Goal: Task Accomplishment & Management: Manage account settings

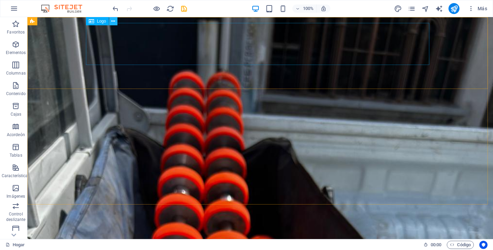
click at [110, 23] on button at bounding box center [113, 21] width 8 height 8
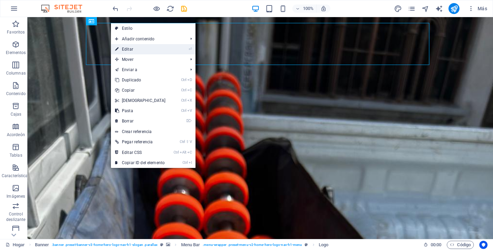
click at [122, 49] on font "Editar" at bounding box center [127, 49] width 11 height 5
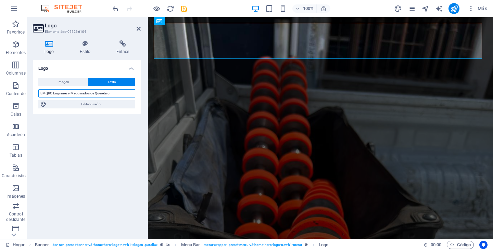
click at [42, 93] on input "EMQRO Engranes y Maquinados de Querétaro" at bounding box center [86, 93] width 97 height 8
click at [48, 93] on input "ENMQRO Engranes y Maquinados de Querétaro" at bounding box center [86, 93] width 97 height 8
type input "ENMAQRO Engranes y Maquinados de Querétaro"
click at [137, 30] on icon at bounding box center [138, 28] width 4 height 5
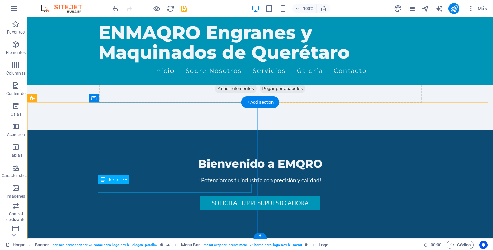
scroll to position [2069, 0]
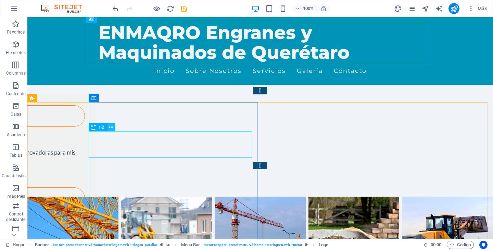
click at [112, 127] on icon at bounding box center [111, 127] width 4 height 7
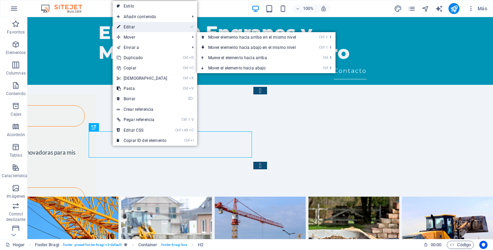
click at [139, 26] on link "⏎ Editar" at bounding box center [142, 27] width 59 height 10
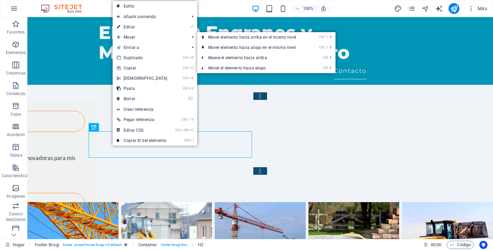
scroll to position [2340, 0]
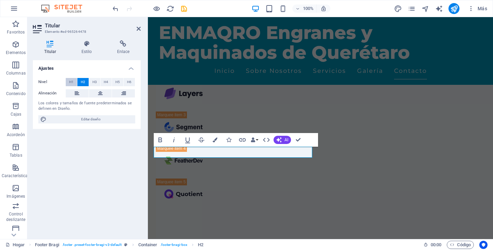
click at [70, 80] on font "H1" at bounding box center [71, 82] width 4 height 4
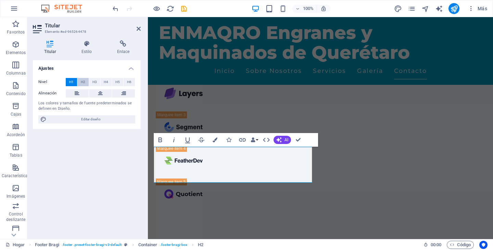
click at [83, 80] on font "H2" at bounding box center [83, 82] width 4 height 4
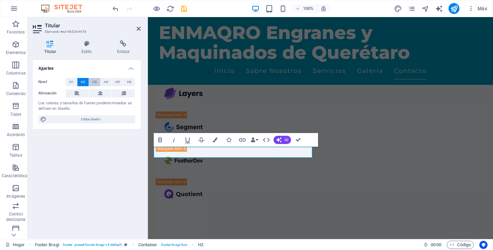
click at [96, 81] on font "H3" at bounding box center [94, 82] width 4 height 4
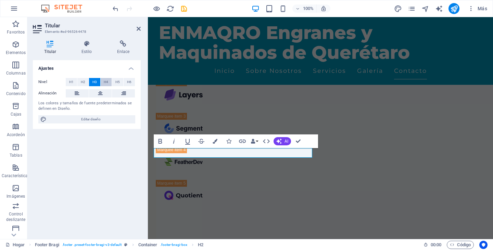
click at [105, 81] on font "H4" at bounding box center [106, 82] width 4 height 4
click at [116, 81] on font "H5" at bounding box center [117, 82] width 4 height 4
click at [128, 83] on font "H6" at bounding box center [129, 82] width 4 height 4
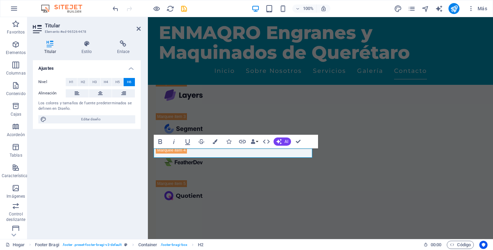
click at [128, 83] on font "H6" at bounding box center [129, 82] width 4 height 4
click at [72, 84] on span "H1" at bounding box center [71, 82] width 4 height 8
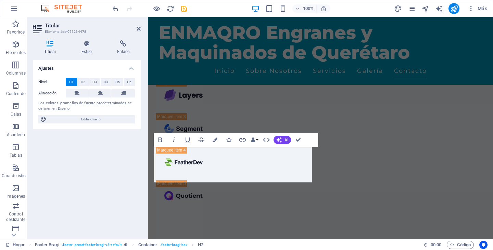
scroll to position [2340, 0]
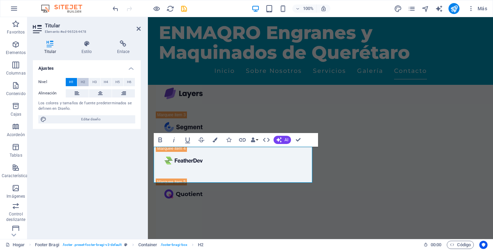
click at [82, 84] on font "H2" at bounding box center [83, 82] width 4 height 4
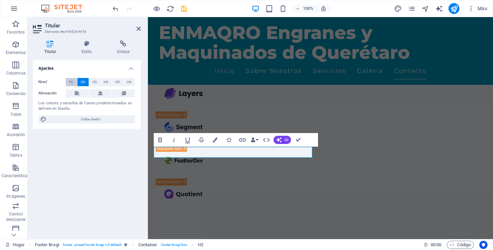
click at [69, 81] on button "H1" at bounding box center [71, 82] width 11 height 8
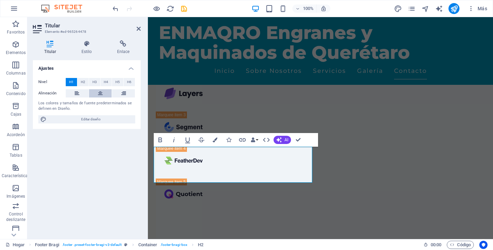
click at [97, 95] on button at bounding box center [100, 93] width 23 height 8
click at [119, 95] on button at bounding box center [123, 93] width 23 height 8
click at [78, 94] on icon at bounding box center [77, 93] width 5 height 8
click at [128, 95] on button at bounding box center [123, 93] width 23 height 8
click at [87, 52] on font "Estilo" at bounding box center [86, 51] width 11 height 5
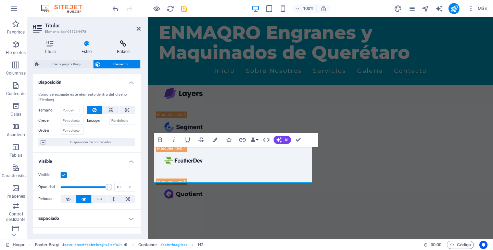
click at [122, 45] on icon at bounding box center [123, 43] width 35 height 7
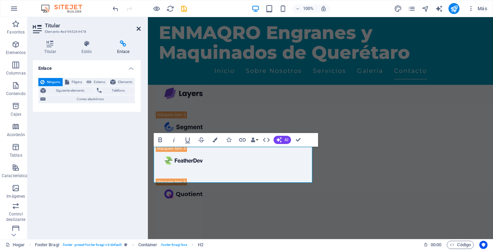
click at [138, 29] on icon at bounding box center [138, 28] width 4 height 5
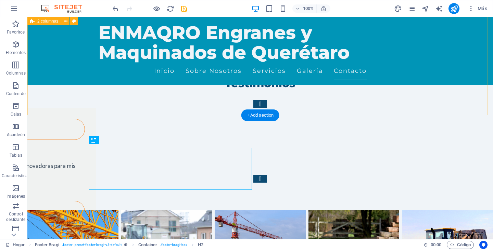
scroll to position [2056, 0]
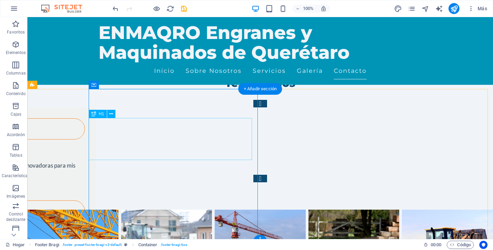
scroll to position [2085, 0]
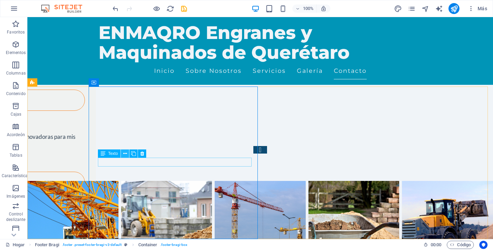
click at [123, 153] on icon at bounding box center [125, 153] width 4 height 7
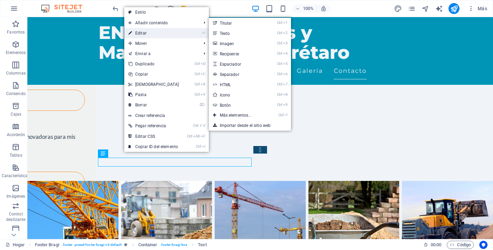
click at [149, 32] on link "⏎ Editar" at bounding box center [153, 33] width 59 height 10
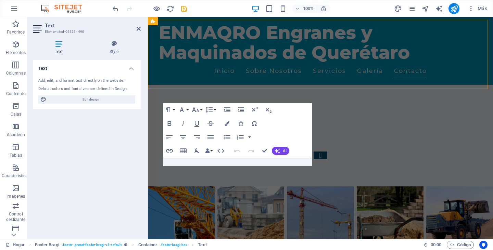
scroll to position [2365, 0]
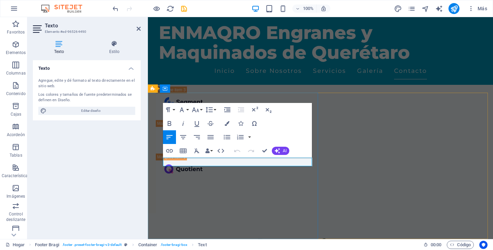
click at [98, 112] on font "Editar diseño" at bounding box center [90, 111] width 19 height 4
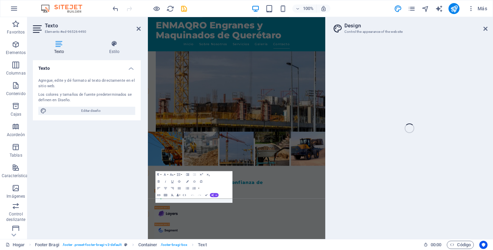
select select "px"
select select "200"
select select "px"
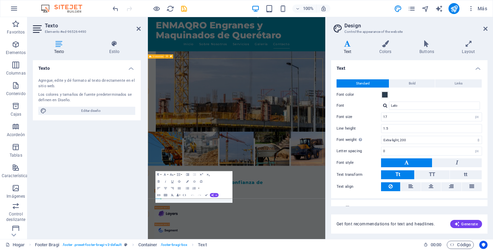
scroll to position [1973, 0]
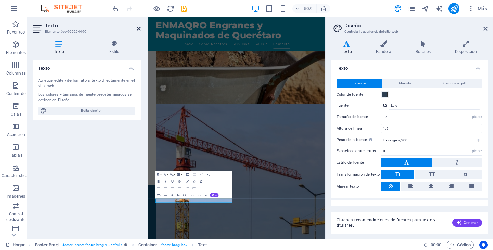
click at [138, 27] on icon at bounding box center [138, 28] width 4 height 5
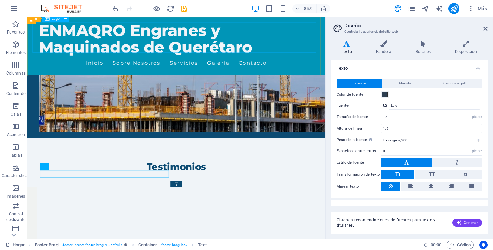
scroll to position [2322, 0]
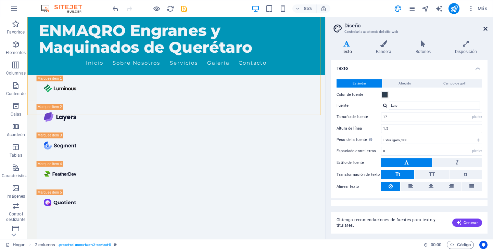
click at [485, 28] on icon at bounding box center [485, 28] width 4 height 5
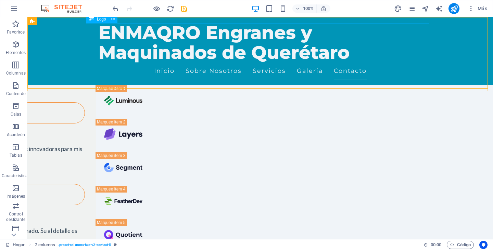
scroll to position [2083, 0]
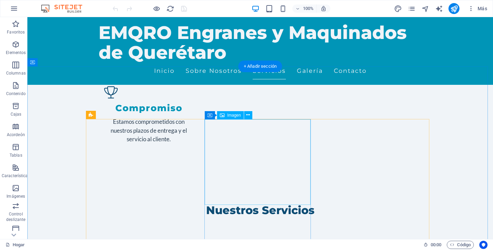
scroll to position [1026, 0]
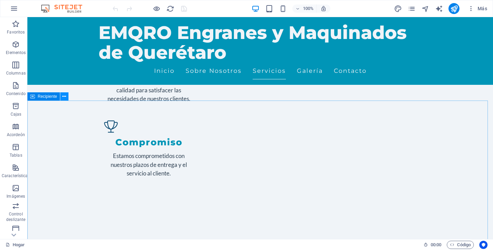
click at [65, 96] on icon at bounding box center [64, 96] width 4 height 7
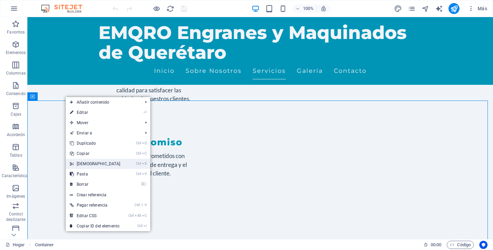
click at [84, 163] on font "[DEMOGRAPHIC_DATA]" at bounding box center [99, 163] width 44 height 5
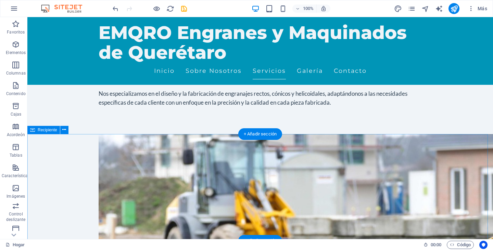
scroll to position [1266, 0]
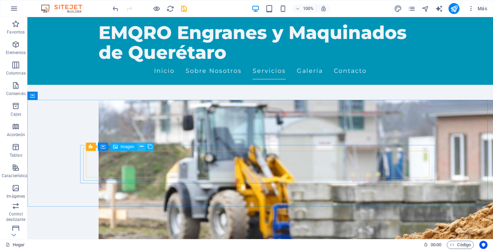
click at [141, 147] on icon at bounding box center [142, 146] width 4 height 7
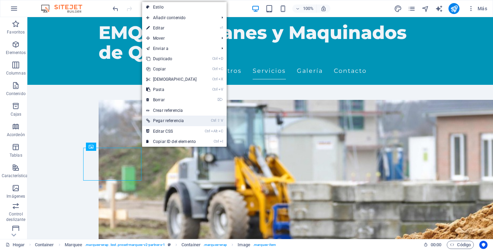
click at [192, 121] on link "Ctrl ⇧ V Pegar referencia" at bounding box center [171, 121] width 59 height 10
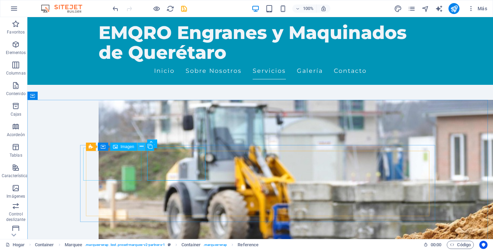
click at [140, 147] on icon at bounding box center [142, 146] width 4 height 7
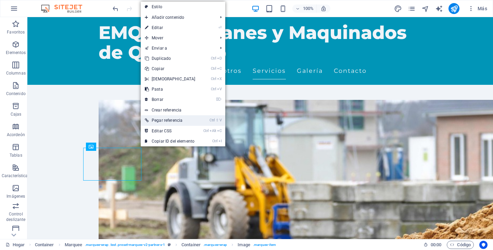
click at [186, 123] on link "Ctrl ⇧ V Pegar referencia" at bounding box center [170, 120] width 59 height 10
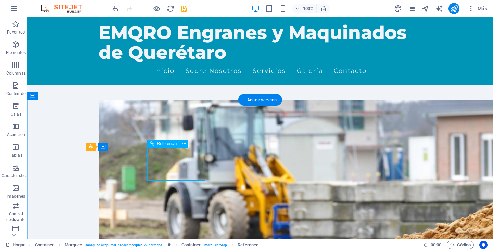
click at [186, 143] on button at bounding box center [184, 144] width 8 height 8
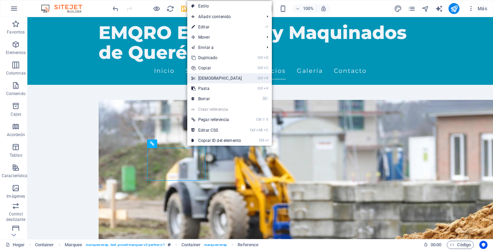
click at [210, 80] on link "Ctrl X Cortar" at bounding box center [216, 78] width 59 height 10
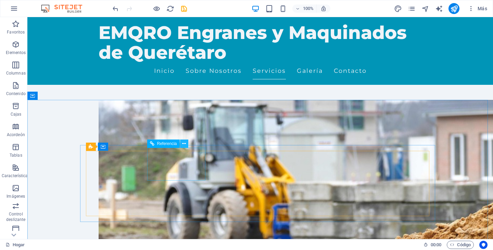
click at [184, 142] on icon at bounding box center [184, 143] width 4 height 7
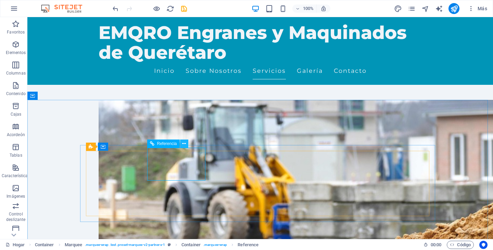
click at [185, 141] on icon at bounding box center [184, 143] width 4 height 7
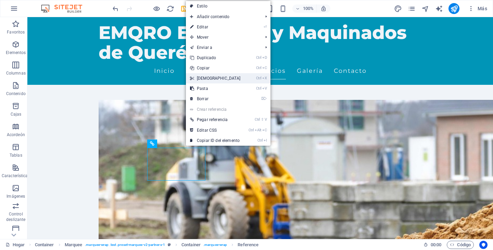
drag, startPoint x: 204, startPoint y: 77, endPoint x: 175, endPoint y: 62, distance: 31.8
click at [204, 77] on font "[DEMOGRAPHIC_DATA]" at bounding box center [219, 78] width 44 height 5
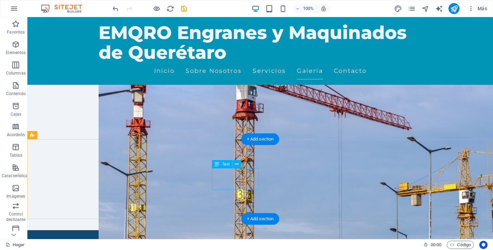
scroll to position [1813, 0]
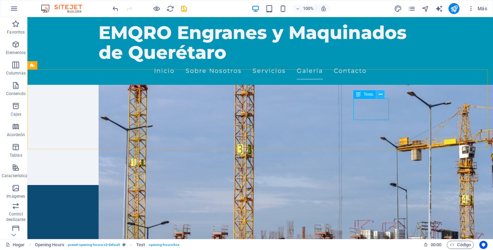
click at [379, 92] on icon at bounding box center [380, 94] width 4 height 7
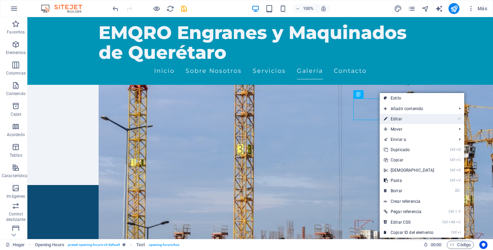
click at [408, 121] on link "⏎ Editar" at bounding box center [408, 119] width 59 height 10
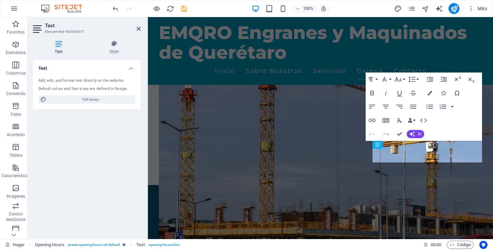
scroll to position [2037, 0]
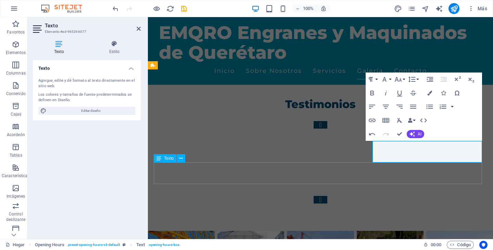
scroll to position [1813, 0]
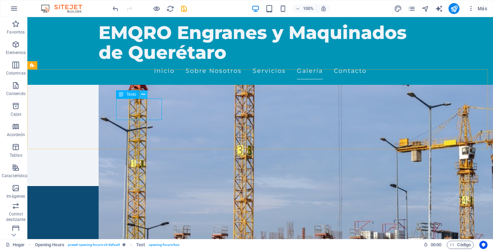
click at [143, 93] on icon at bounding box center [143, 94] width 4 height 7
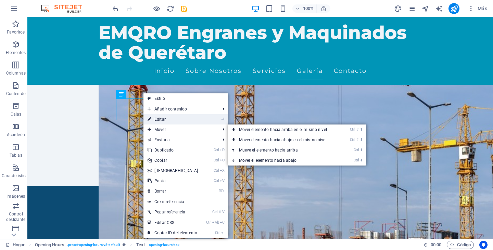
click at [158, 116] on link "⏎ Editar" at bounding box center [172, 119] width 59 height 10
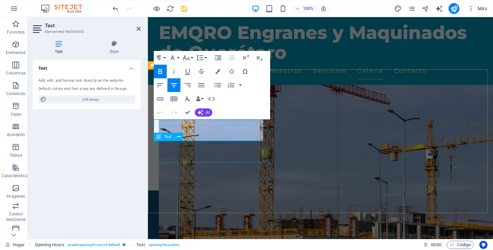
scroll to position [2037, 0]
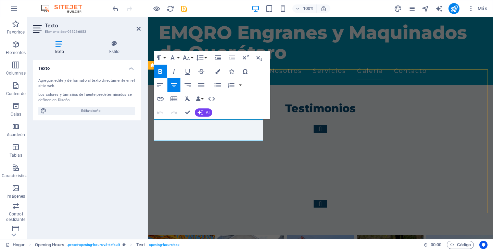
drag, startPoint x: 363, startPoint y: 133, endPoint x: 483, endPoint y: 130, distance: 120.8
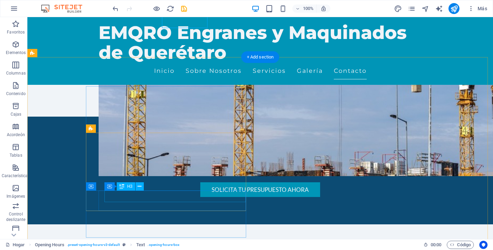
scroll to position [1915, 0]
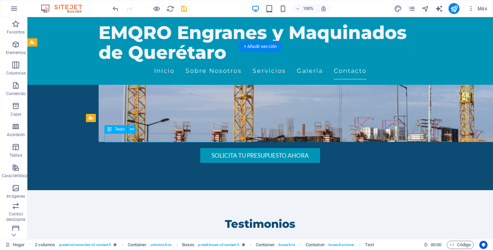
click at [132, 127] on icon at bounding box center [132, 129] width 4 height 7
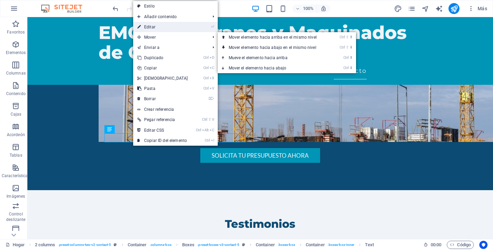
click at [153, 27] on font "Editar" at bounding box center [149, 27] width 11 height 5
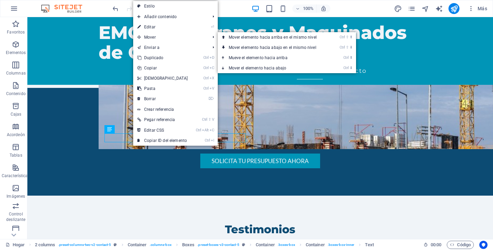
scroll to position [2139, 0]
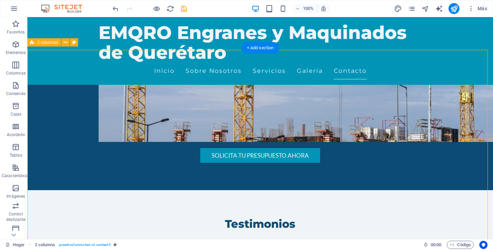
scroll to position [1915, 0]
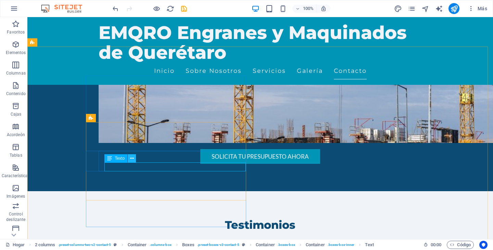
click at [131, 157] on icon at bounding box center [132, 158] width 4 height 7
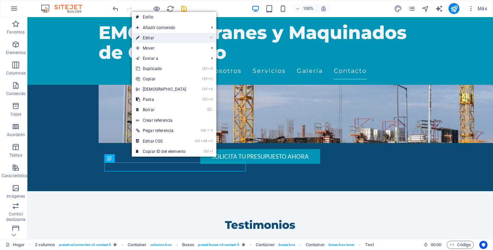
click at [156, 40] on link "⏎ Editar" at bounding box center [161, 38] width 59 height 10
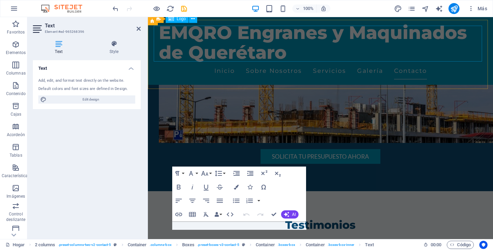
scroll to position [2139, 0]
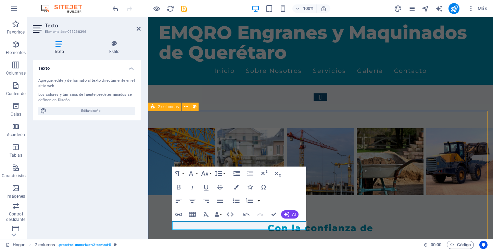
scroll to position [1915, 0]
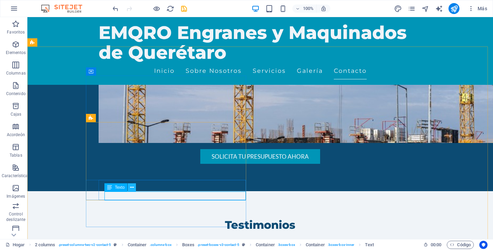
click at [134, 184] on button at bounding box center [132, 187] width 8 height 8
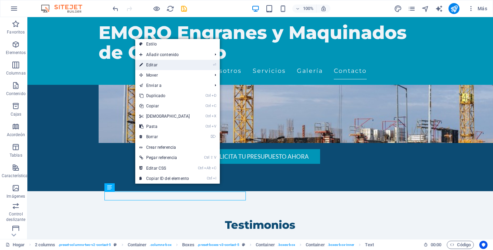
click at [159, 65] on link "⏎ Editar" at bounding box center [164, 65] width 59 height 10
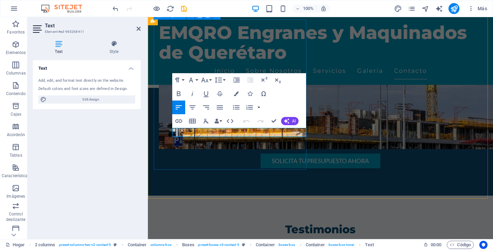
scroll to position [2259, 0]
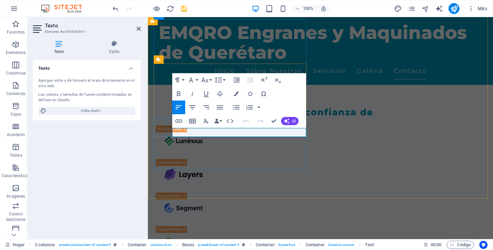
drag, startPoint x: 112, startPoint y: 11, endPoint x: 140, endPoint y: 28, distance: 33.1
click at [140, 28] on icon at bounding box center [138, 28] width 4 height 5
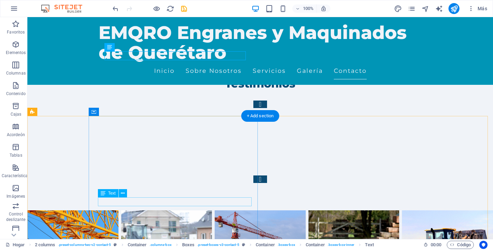
scroll to position [2069, 0]
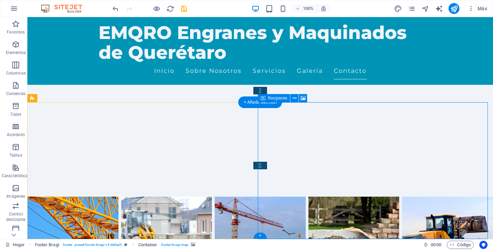
click at [453, 245] on icon "button" at bounding box center [451, 245] width 4 height 4
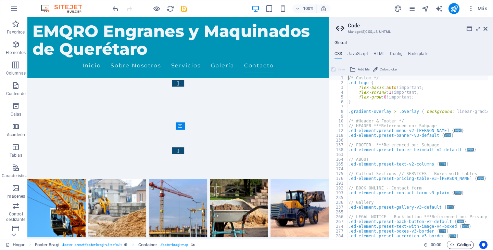
scroll to position [2307, 0]
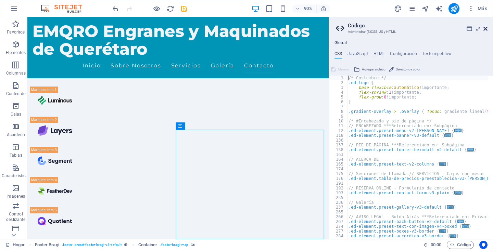
click at [484, 29] on icon at bounding box center [485, 28] width 4 height 5
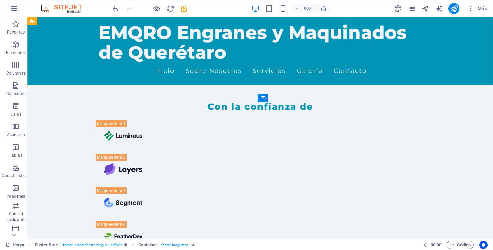
scroll to position [2069, 0]
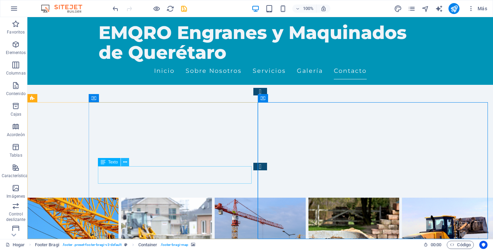
click at [124, 164] on icon at bounding box center [125, 162] width 4 height 7
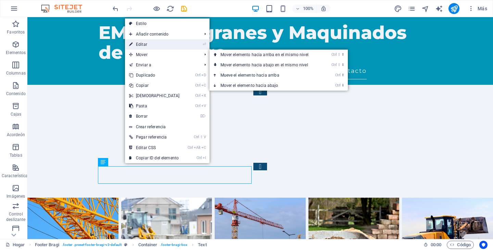
click at [148, 43] on link "⏎ Editar" at bounding box center [154, 44] width 59 height 10
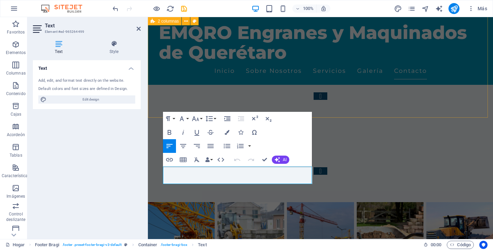
scroll to position [2340, 0]
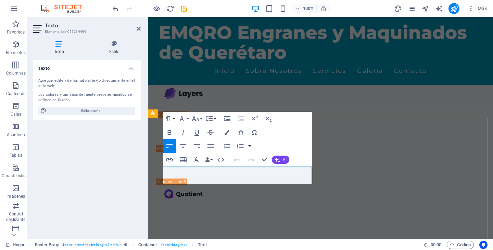
click at [63, 45] on icon at bounding box center [59, 43] width 52 height 7
click at [113, 42] on icon at bounding box center [114, 43] width 53 height 7
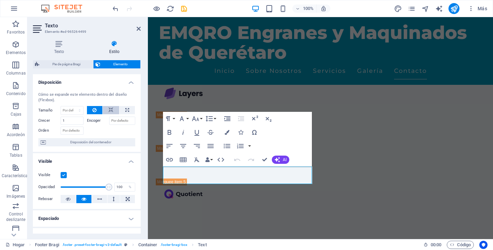
click at [108, 113] on icon at bounding box center [110, 110] width 5 height 8
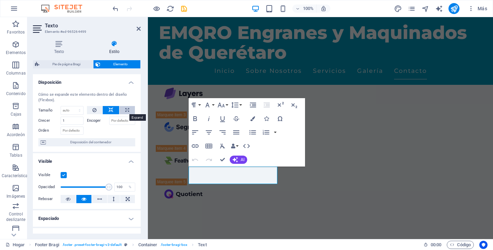
click at [125, 113] on icon at bounding box center [127, 110] width 4 height 8
type input "100"
select select "%"
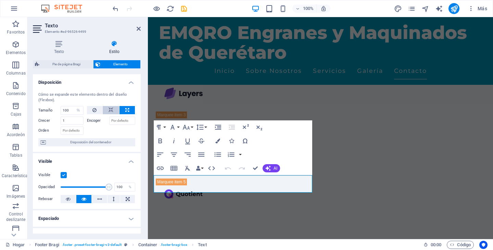
click at [107, 109] on button at bounding box center [111, 110] width 16 height 8
select select "DISABLED_OPTION_VALUE"
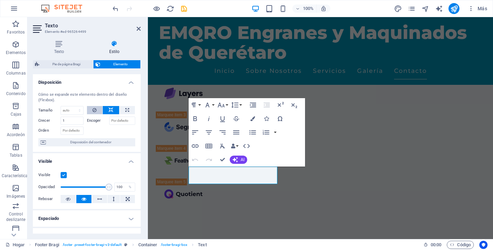
click at [97, 112] on button at bounding box center [95, 110] width 16 height 8
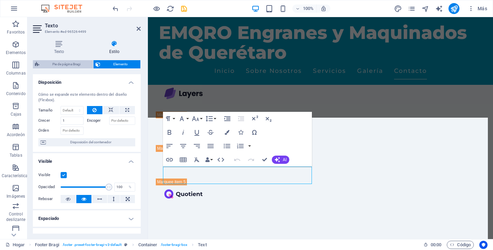
click at [74, 64] on font "Pie de página Bragi" at bounding box center [66, 64] width 28 height 4
select select "%"
select select "rem"
select select "px"
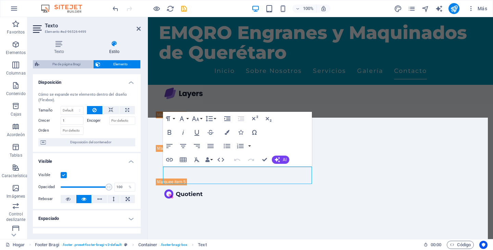
select select "rem"
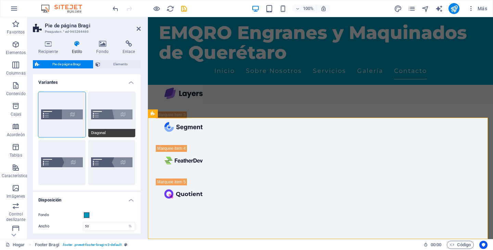
click at [103, 120] on button "Diagonal" at bounding box center [111, 114] width 47 height 45
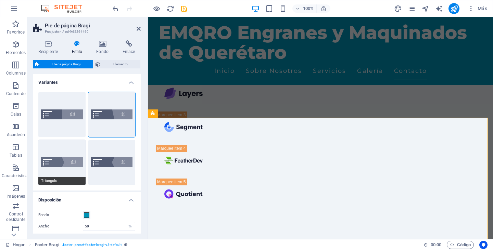
click at [66, 147] on button "Triángulo" at bounding box center [61, 162] width 47 height 45
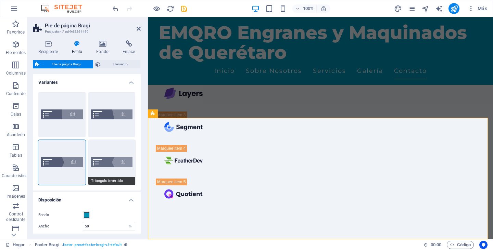
click at [96, 144] on button "Triángulo invertido" at bounding box center [111, 162] width 47 height 45
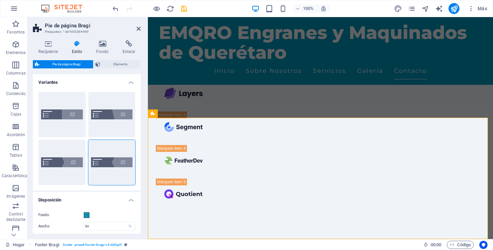
click at [67, 126] on div "Por defecto" at bounding box center [61, 114] width 47 height 45
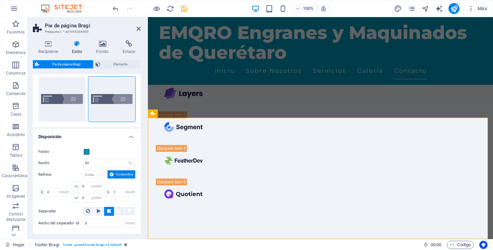
scroll to position [103, 0]
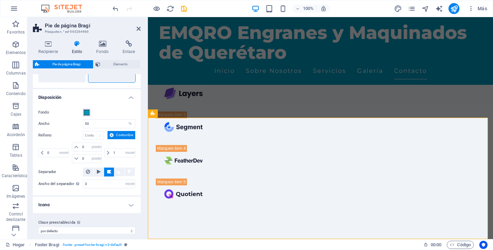
click at [88, 114] on span at bounding box center [86, 112] width 5 height 5
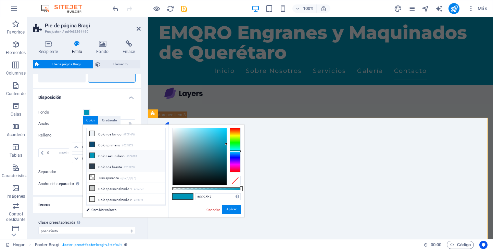
click at [93, 165] on icon at bounding box center [92, 166] width 5 height 5
type input "#2c3e50"
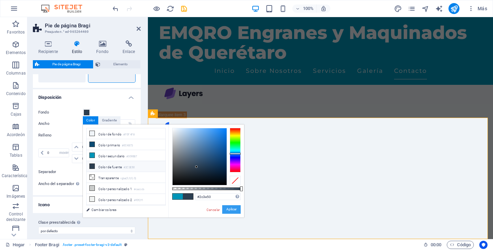
click at [232, 210] on font "Aplicar" at bounding box center [231, 210] width 10 height 4
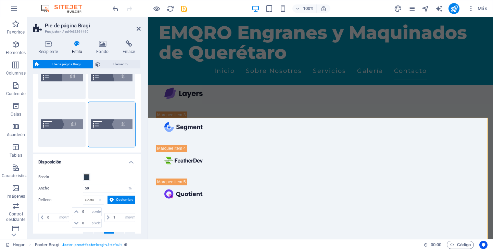
scroll to position [0, 0]
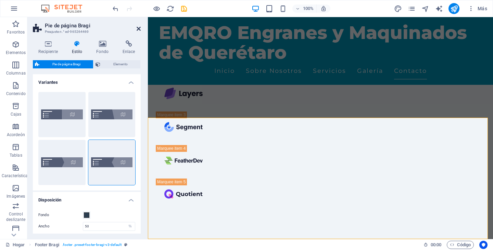
drag, startPoint x: 138, startPoint y: 31, endPoint x: 127, endPoint y: 123, distance: 92.7
click at [138, 31] on icon at bounding box center [138, 28] width 4 height 5
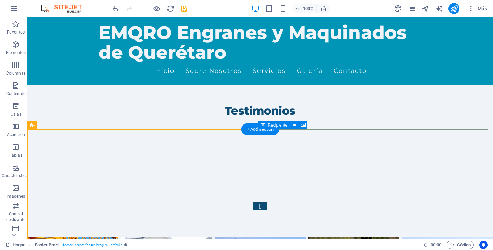
scroll to position [2069, 0]
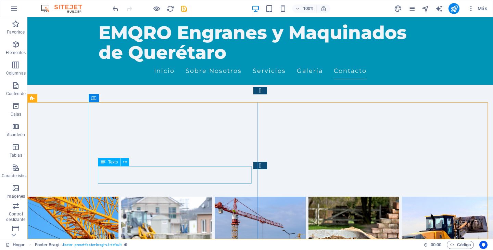
click at [110, 164] on font "Texto" at bounding box center [113, 162] width 10 height 5
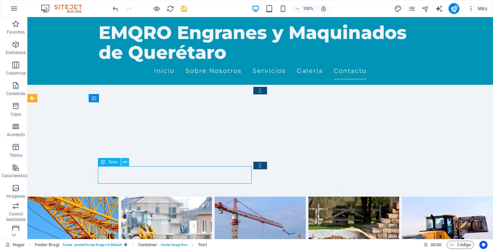
click at [124, 161] on icon at bounding box center [125, 162] width 4 height 7
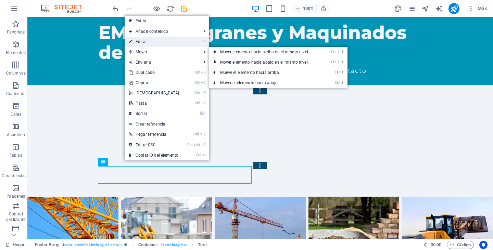
click at [151, 42] on link "⏎ Editar" at bounding box center [154, 42] width 59 height 10
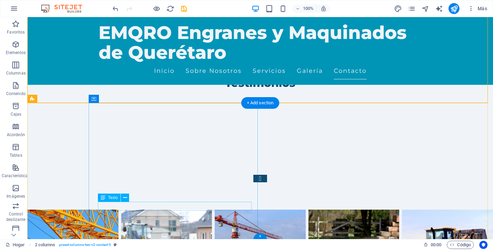
scroll to position [2069, 0]
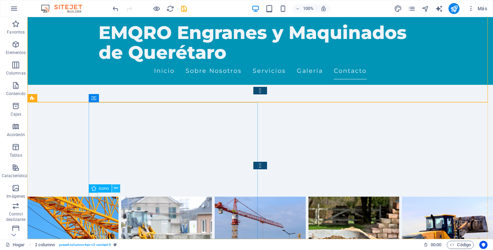
click at [118, 187] on button at bounding box center [116, 188] width 8 height 8
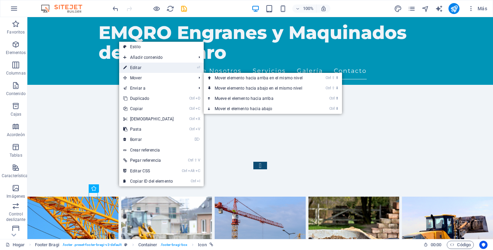
click at [142, 66] on link "⏎ Editar" at bounding box center [148, 68] width 59 height 10
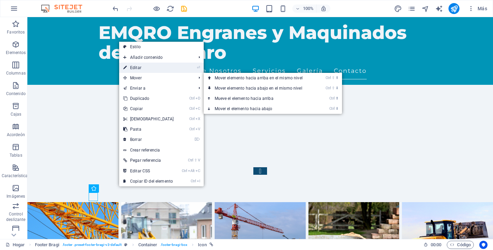
select select "xMidYMid"
select select "px"
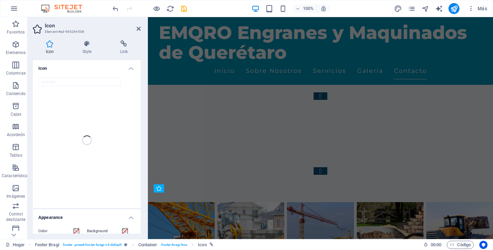
scroll to position [2340, 0]
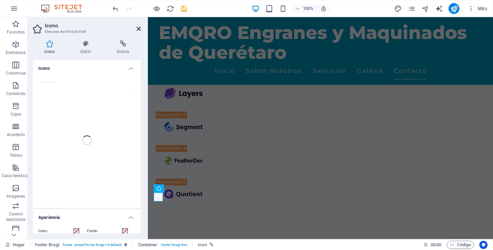
click at [137, 29] on icon at bounding box center [138, 28] width 4 height 5
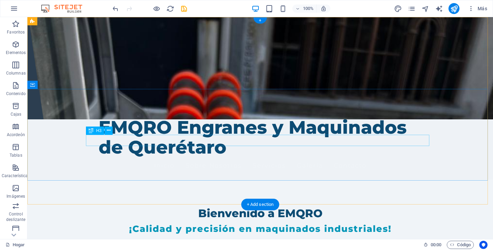
scroll to position [0, 0]
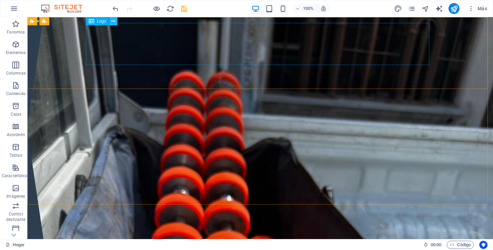
click at [114, 21] on icon at bounding box center [113, 21] width 4 height 7
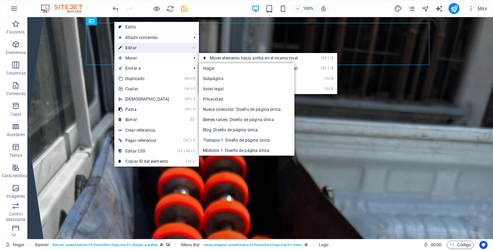
click at [133, 48] on font "Editar" at bounding box center [130, 47] width 11 height 5
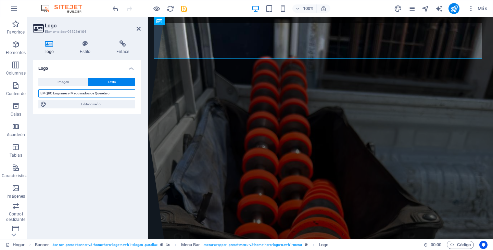
click at [42, 93] on input "EMQRO Engranes y Maquinados de Querétaro" at bounding box center [86, 93] width 97 height 8
type input "ENMAQRO Engranes y Maquinados de Querétaro"
click at [138, 31] on icon at bounding box center [138, 28] width 4 height 5
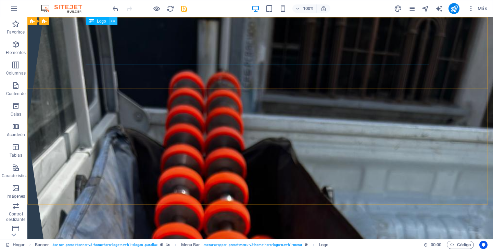
click at [111, 23] on icon at bounding box center [113, 21] width 4 height 7
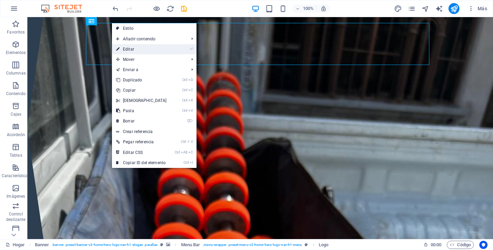
click at [142, 47] on link "⏎ Editar" at bounding box center [141, 49] width 59 height 10
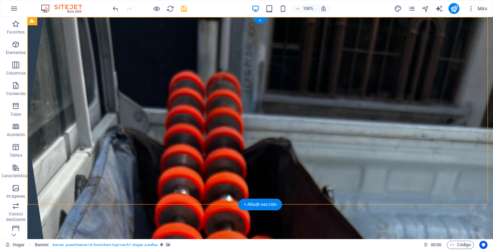
drag, startPoint x: 199, startPoint y: 40, endPoint x: 171, endPoint y: 56, distance: 32.7
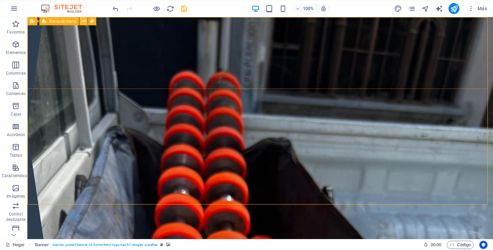
click at [84, 21] on icon at bounding box center [84, 21] width 4 height 7
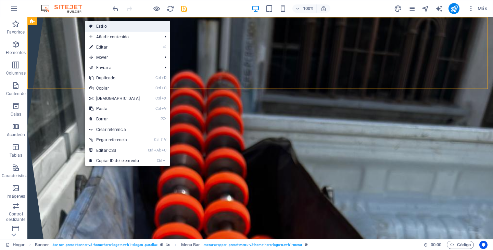
click at [101, 28] on font "Estilo" at bounding box center [101, 26] width 11 height 5
select select "rem"
select select "preset-menu-v2-home-hero-logo-nav-h1-menu"
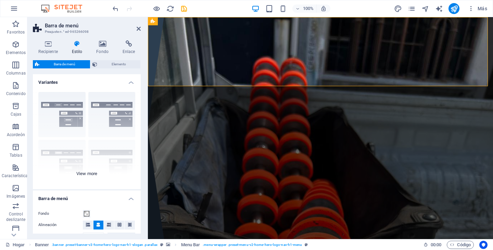
click at [103, 107] on div "Borde Centrado Por defecto Fijado Loki Desencadenar Ancho XXL" at bounding box center [87, 138] width 108 height 103
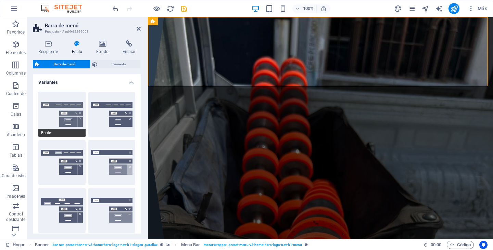
click at [54, 119] on button "Borde" at bounding box center [61, 114] width 47 height 45
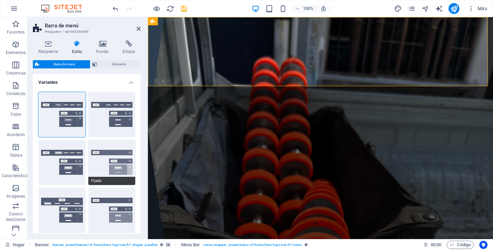
click at [95, 149] on button "Fijado" at bounding box center [111, 162] width 47 height 45
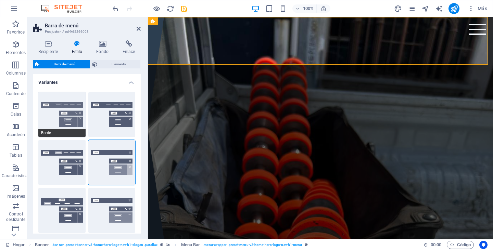
click at [44, 121] on button "Borde" at bounding box center [61, 114] width 47 height 45
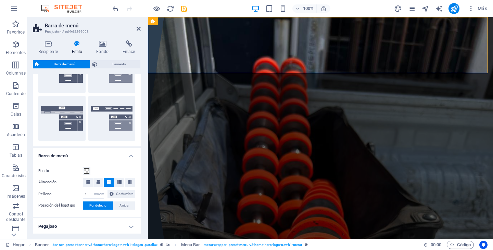
scroll to position [103, 0]
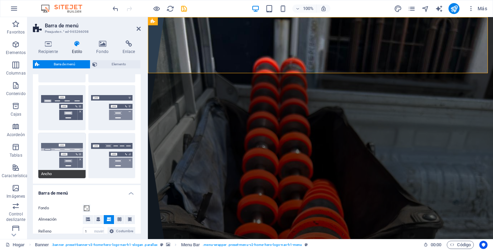
click at [46, 160] on button "Ancho" at bounding box center [61, 155] width 47 height 45
type input "0"
type input "2"
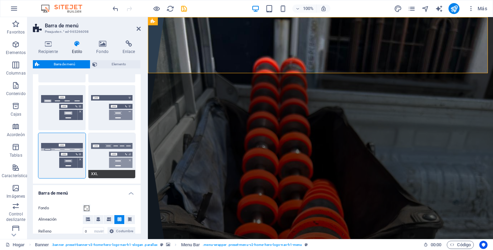
click at [94, 159] on button "XXL" at bounding box center [111, 155] width 47 height 45
type input "1"
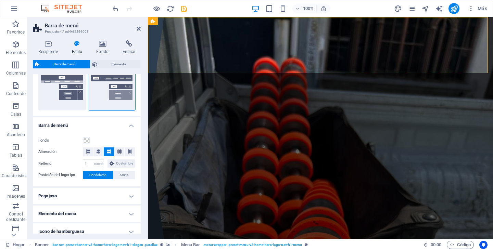
scroll to position [205, 0]
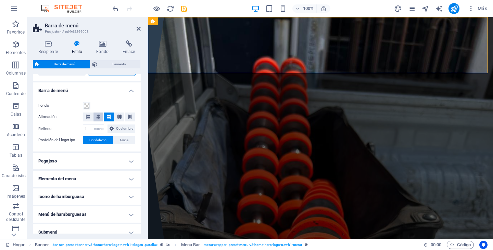
click at [95, 118] on button at bounding box center [98, 117] width 10 height 9
click at [107, 117] on icon at bounding box center [109, 117] width 4 height 4
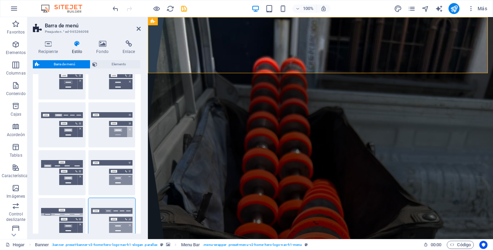
scroll to position [0, 0]
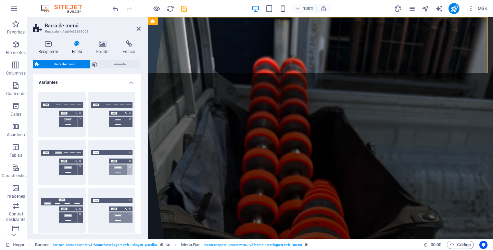
click at [53, 49] on h4 "Recipiente" at bounding box center [49, 47] width 33 height 14
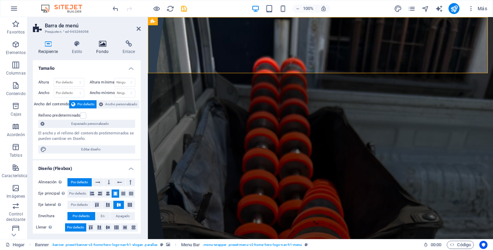
click at [100, 53] on font "Fondo" at bounding box center [102, 51] width 12 height 5
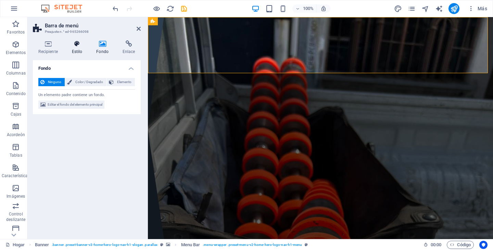
click at [79, 54] on h4 "Estilo" at bounding box center [78, 47] width 25 height 14
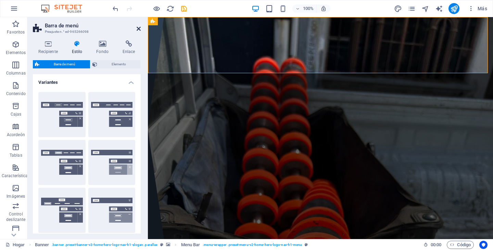
click at [140, 27] on icon at bounding box center [138, 28] width 4 height 5
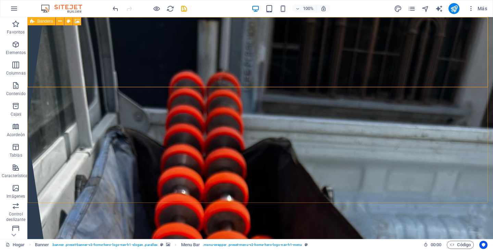
click at [35, 25] on div "Bandera" at bounding box center [41, 21] width 28 height 8
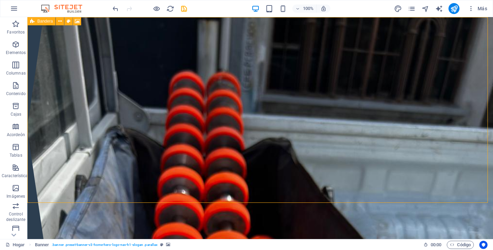
click at [36, 22] on div "Bandera" at bounding box center [41, 21] width 28 height 8
click at [59, 24] on icon at bounding box center [60, 21] width 4 height 7
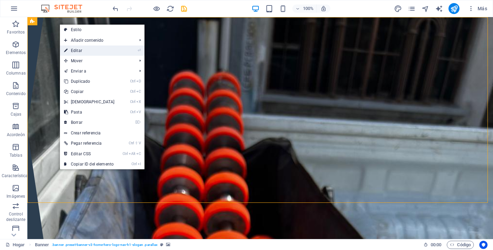
click at [77, 52] on font "Editar" at bounding box center [76, 50] width 11 height 5
select select "vh"
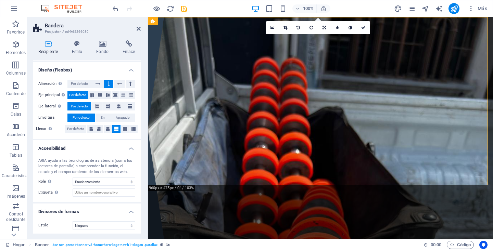
scroll to position [112, 0]
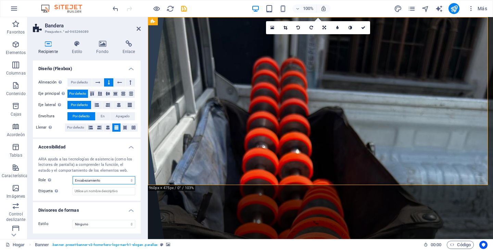
click at [130, 180] on select "Ninguno Alerta Artículo Bandera Comentario Complementario Diálogo Pie de página…" at bounding box center [104, 180] width 63 height 8
click at [73, 176] on select "Ninguno Alerta Artículo Bandera Comentario Complementario Diálogo Pie de página…" at bounding box center [104, 180] width 63 height 8
click at [129, 181] on select "Ninguno Alerta Artículo Bandera Comentario Complementario Diálogo Pie de página…" at bounding box center [104, 180] width 63 height 8
select select "header"
click at [73, 176] on select "Ninguno Alerta Artículo Bandera Comentario Complementario Diálogo Pie de página…" at bounding box center [104, 180] width 63 height 8
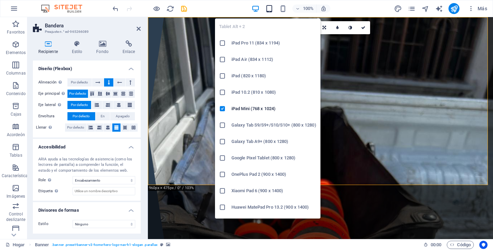
click at [267, 9] on icon "button" at bounding box center [269, 9] width 8 height 8
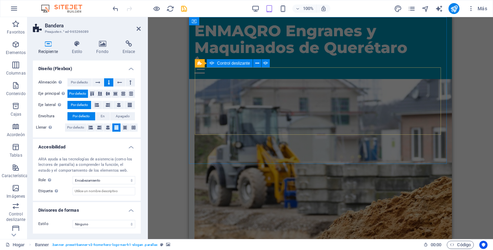
scroll to position [1231, 0]
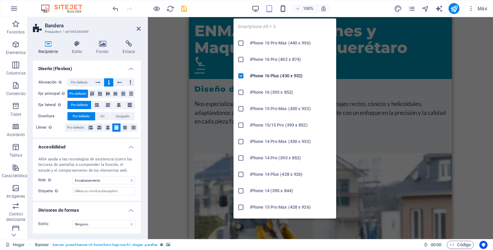
click at [283, 9] on icon "button" at bounding box center [283, 9] width 8 height 8
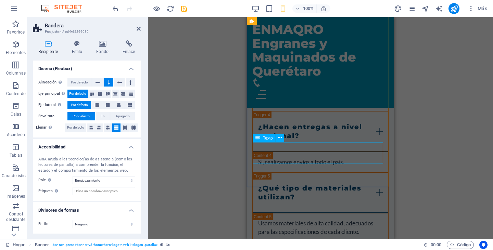
scroll to position [2804, 0]
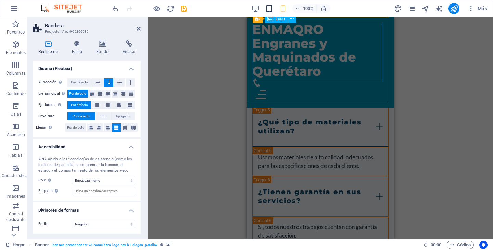
click at [271, 11] on icon "button" at bounding box center [269, 9] width 8 height 8
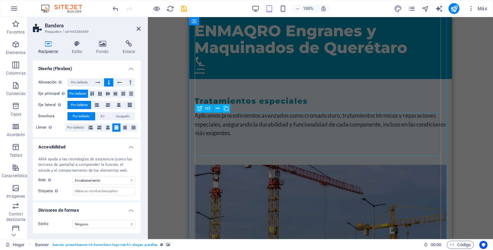
scroll to position [1984, 0]
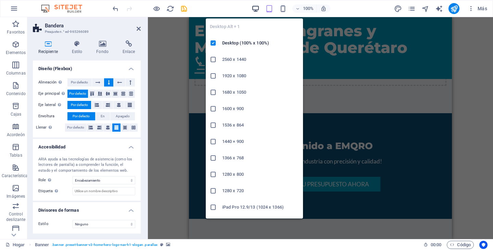
click at [256, 7] on icon "button" at bounding box center [255, 9] width 8 height 8
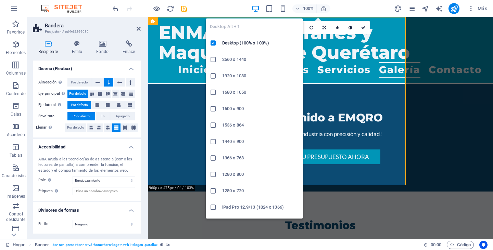
scroll to position [0, 0]
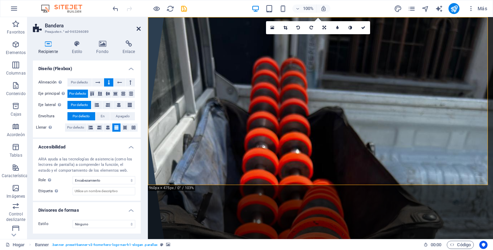
click at [138, 28] on icon at bounding box center [138, 28] width 4 height 5
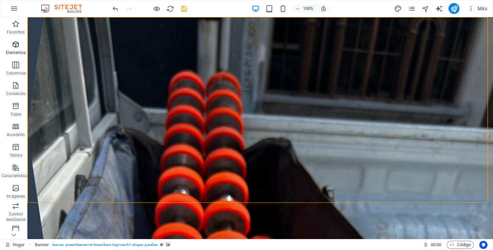
click at [18, 50] on p "Elementos" at bounding box center [16, 52] width 20 height 5
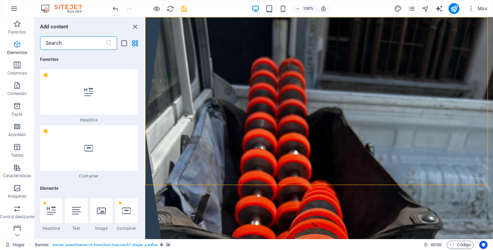
scroll to position [129, 0]
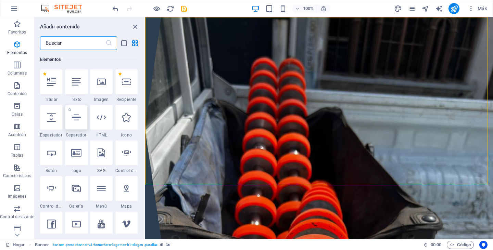
click at [77, 119] on icon at bounding box center [76, 117] width 9 height 9
select select "%"
select select "px"
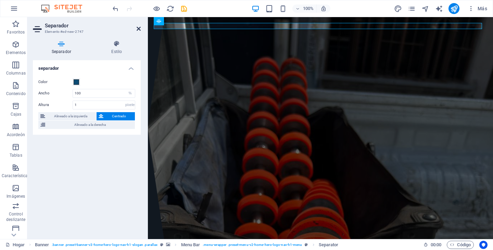
click at [138, 30] on icon at bounding box center [138, 28] width 4 height 5
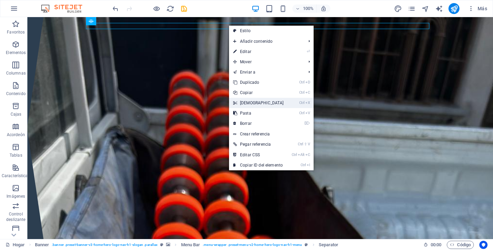
click at [247, 102] on font "[DEMOGRAPHIC_DATA]" at bounding box center [262, 103] width 44 height 5
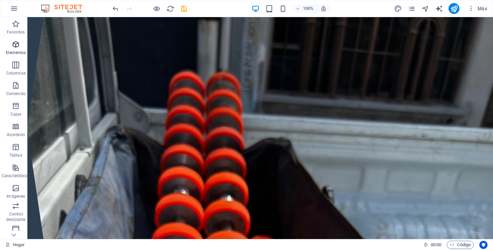
click at [19, 47] on icon "button" at bounding box center [16, 44] width 8 height 8
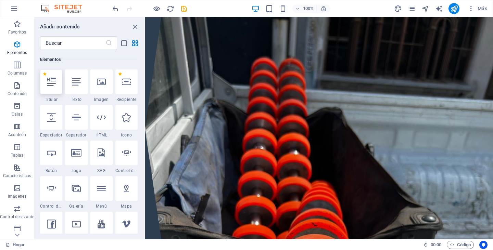
click at [50, 82] on icon at bounding box center [51, 81] width 9 height 9
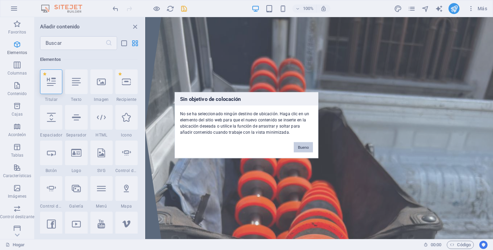
drag, startPoint x: 304, startPoint y: 147, endPoint x: 151, endPoint y: 130, distance: 154.9
click at [304, 147] on font "Bueno" at bounding box center [303, 147] width 11 height 4
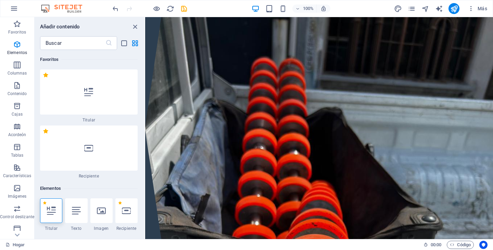
scroll to position [129, 0]
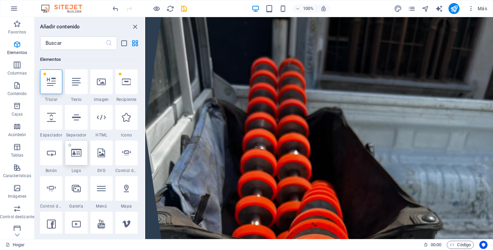
click at [81, 158] on div at bounding box center [76, 153] width 22 height 25
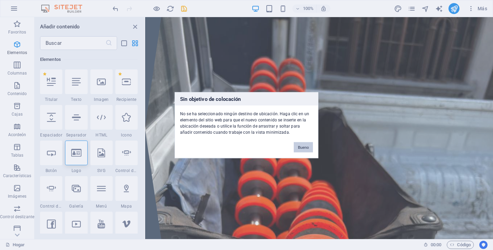
click at [308, 151] on button "Bueno" at bounding box center [302, 147] width 19 height 10
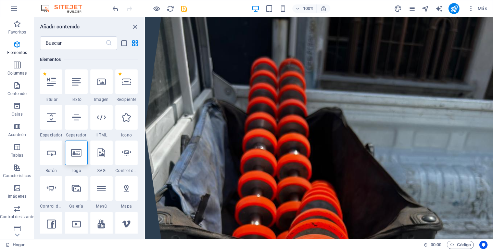
click at [22, 70] on p "Columnas" at bounding box center [17, 72] width 19 height 5
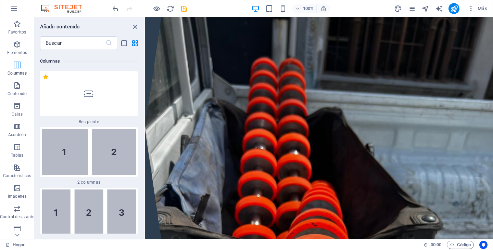
scroll to position [395, 0]
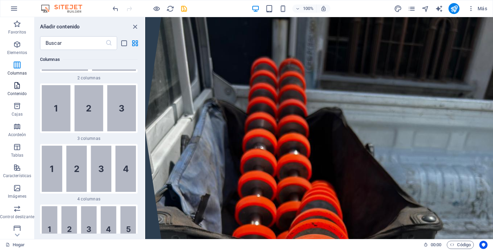
click at [21, 92] on font "Contenido" at bounding box center [17, 93] width 19 height 5
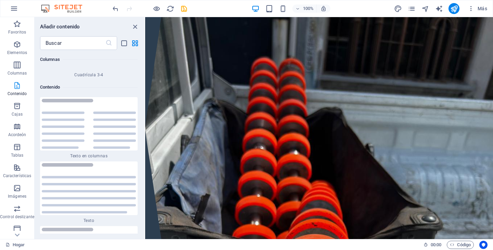
scroll to position [2298, 0]
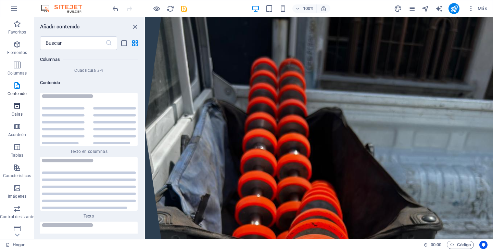
click at [20, 118] on span "Cajas" at bounding box center [17, 110] width 34 height 16
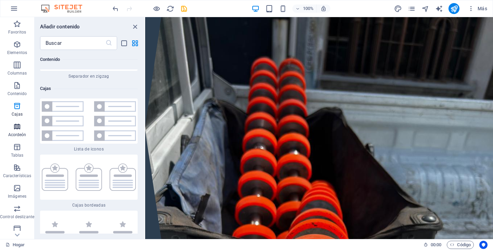
click at [18, 127] on icon "button" at bounding box center [17, 126] width 8 height 8
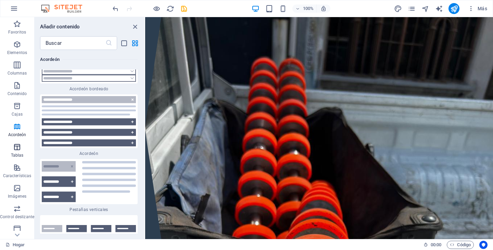
click at [17, 149] on icon "button" at bounding box center [17, 147] width 8 height 8
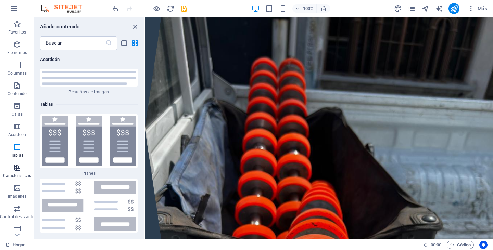
click at [20, 169] on icon "button" at bounding box center [17, 168] width 8 height 8
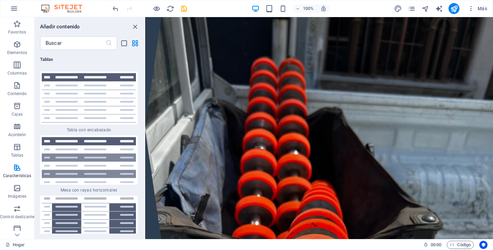
scroll to position [5161, 0]
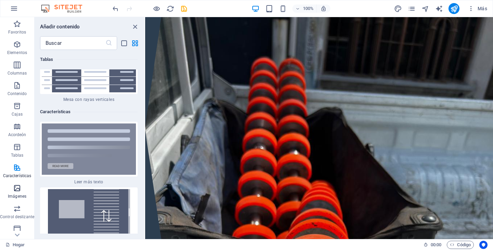
click at [20, 188] on icon "button" at bounding box center [17, 188] width 8 height 8
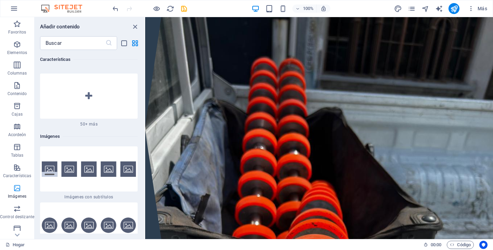
scroll to position [6829, 0]
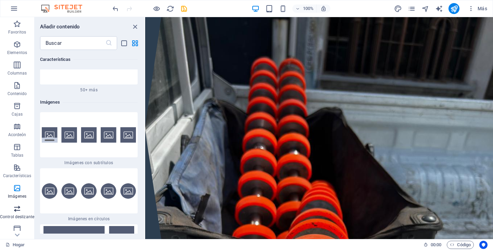
click at [18, 211] on icon "button" at bounding box center [17, 209] width 8 height 8
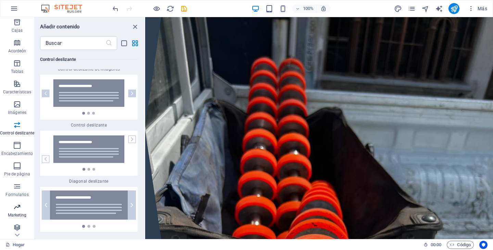
scroll to position [86, 0]
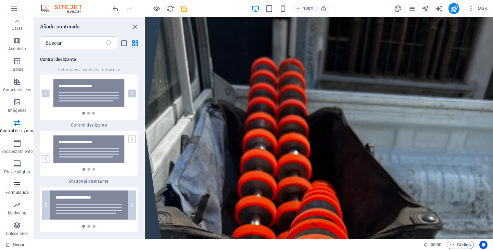
click at [19, 187] on icon "button" at bounding box center [17, 184] width 8 height 8
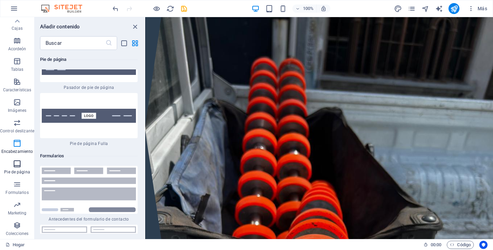
click at [19, 169] on p "Pie de página" at bounding box center [17, 171] width 26 height 5
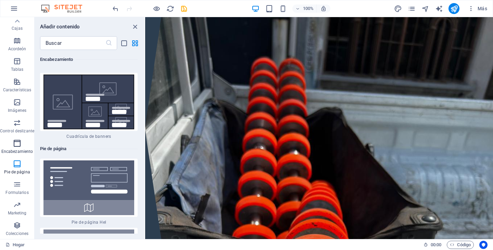
click at [19, 147] on icon "button" at bounding box center [17, 143] width 8 height 8
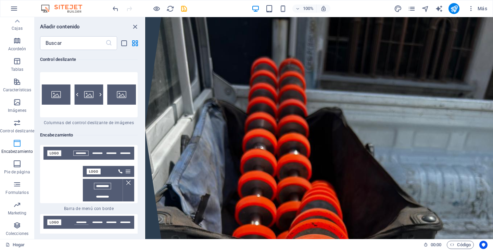
scroll to position [8196, 0]
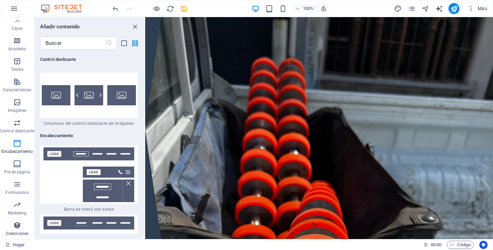
click at [16, 224] on icon "button" at bounding box center [17, 225] width 8 height 8
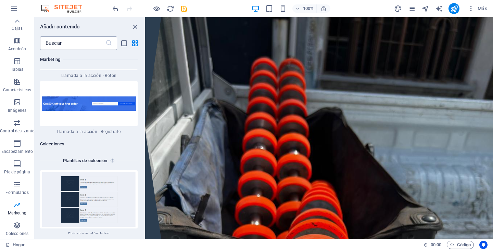
scroll to position [12487, 0]
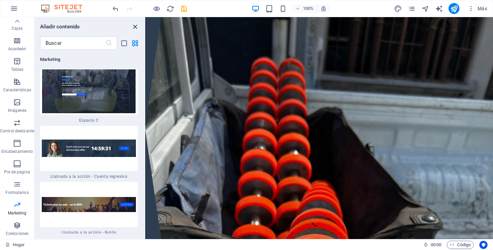
click at [136, 26] on icon "cerrar panel" at bounding box center [135, 27] width 8 height 8
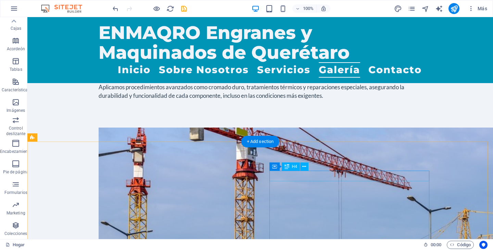
scroll to position [1915, 0]
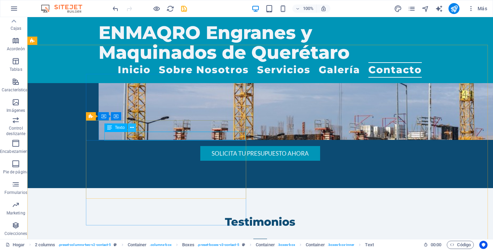
click at [131, 129] on icon at bounding box center [132, 127] width 4 height 7
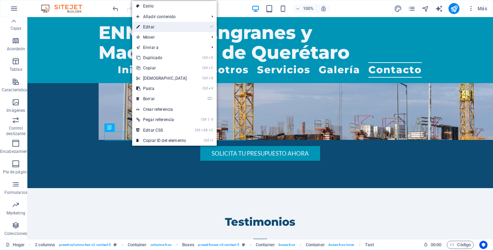
drag, startPoint x: 8, startPoint y: 11, endPoint x: 154, endPoint y: 26, distance: 147.5
click at [154, 26] on link "⏎ Editar" at bounding box center [161, 27] width 59 height 10
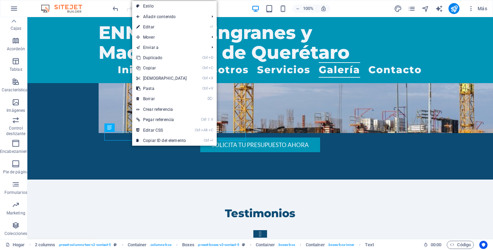
scroll to position [2128, 0]
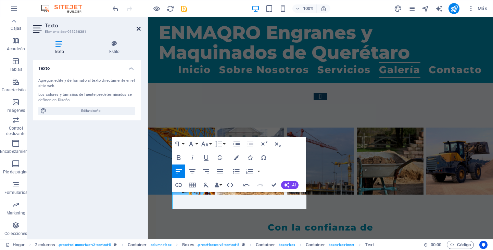
drag, startPoint x: 136, startPoint y: 29, endPoint x: 165, endPoint y: 128, distance: 103.1
click at [136, 29] on icon at bounding box center [138, 28] width 4 height 5
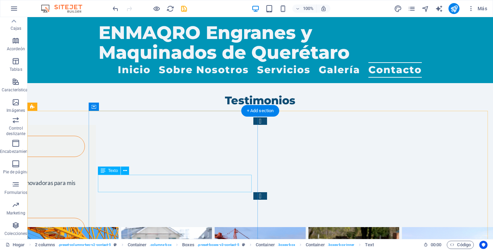
scroll to position [2068, 0]
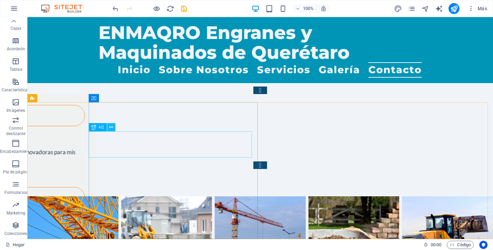
click at [110, 127] on icon at bounding box center [111, 127] width 4 height 7
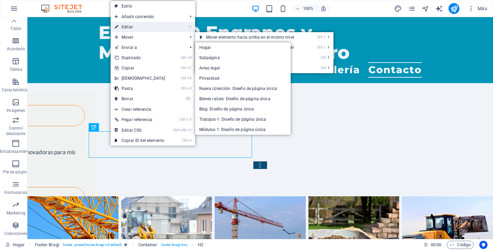
click at [130, 26] on font "Editar" at bounding box center [126, 27] width 11 height 5
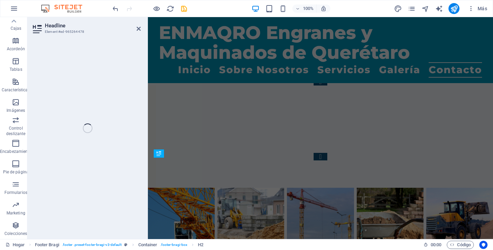
scroll to position [2327, 0]
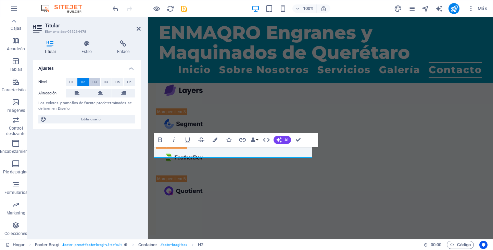
drag, startPoint x: 94, startPoint y: 83, endPoint x: 95, endPoint y: 80, distance: 3.6
click at [94, 82] on font "H3" at bounding box center [94, 82] width 4 height 4
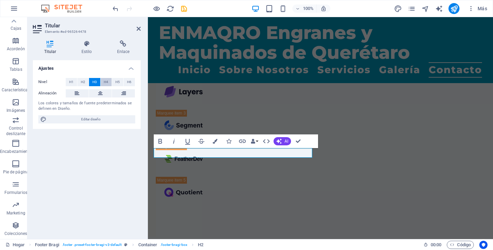
click at [106, 80] on font "H4" at bounding box center [106, 82] width 4 height 4
click at [118, 81] on font "H5" at bounding box center [117, 82] width 4 height 4
click at [134, 81] on button "H6" at bounding box center [128, 82] width 11 height 8
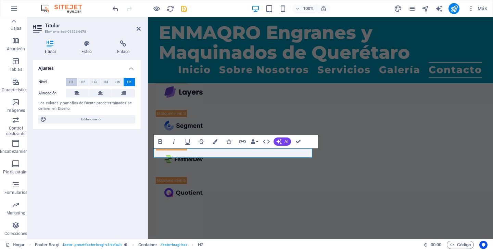
click at [70, 82] on font "H1" at bounding box center [71, 82] width 4 height 4
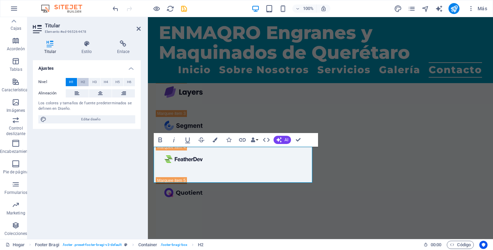
scroll to position [2327, 0]
click at [86, 84] on button "H2" at bounding box center [82, 82] width 11 height 8
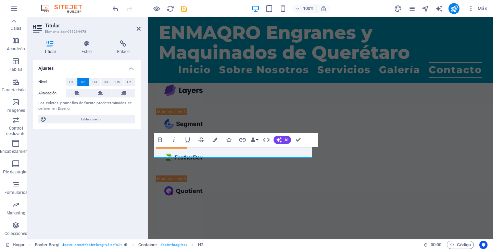
click at [138, 23] on h2 "Titular" at bounding box center [93, 26] width 96 height 6
click at [136, 27] on icon at bounding box center [138, 28] width 4 height 5
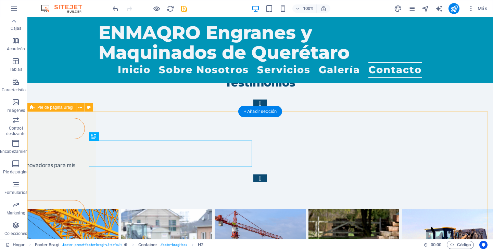
scroll to position [2068, 0]
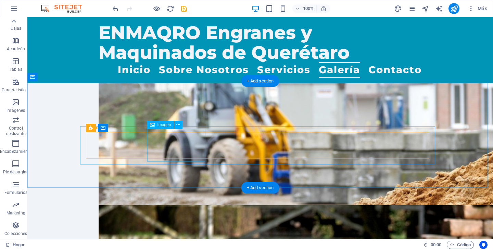
scroll to position [1213, 0]
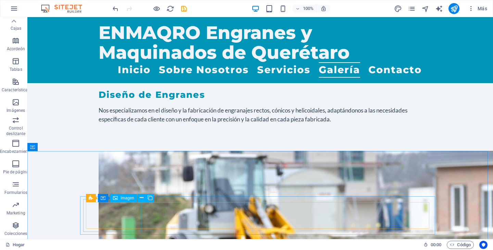
click at [121, 199] on font "Imagen" at bounding box center [127, 198] width 14 height 5
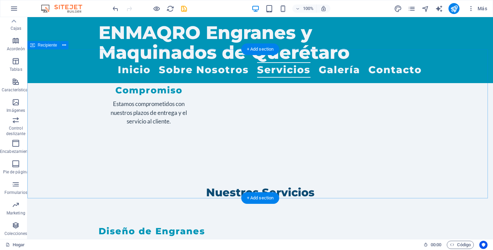
scroll to position [1076, 0]
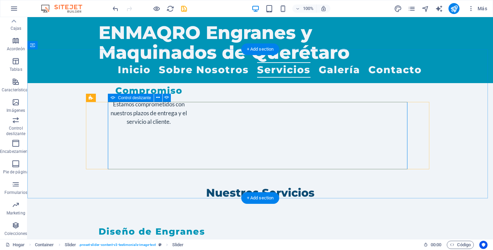
drag, startPoint x: 423, startPoint y: 138, endPoint x: 389, endPoint y: 142, distance: 33.7
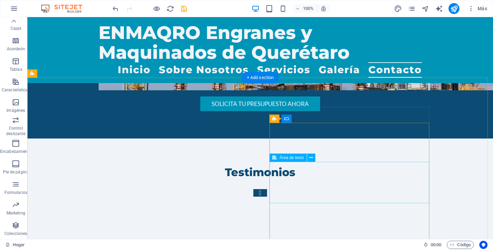
scroll to position [1862, 0]
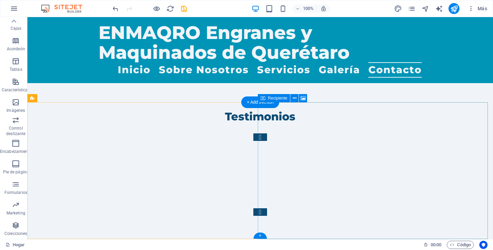
scroll to position [2068, 0]
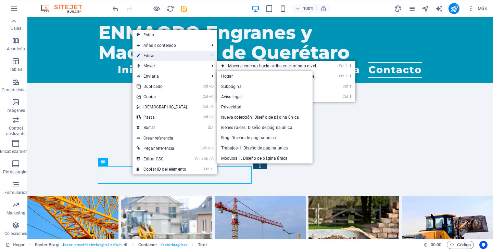
drag, startPoint x: 1, startPoint y: 39, endPoint x: 149, endPoint y: 54, distance: 148.9
click at [149, 54] on font "Editar" at bounding box center [148, 55] width 11 height 5
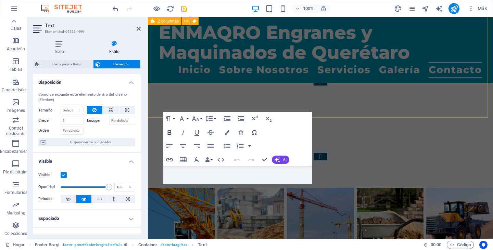
scroll to position [2327, 0]
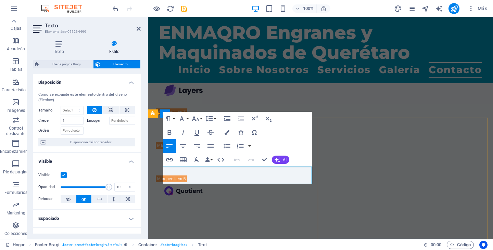
drag, startPoint x: 219, startPoint y: 181, endPoint x: 368, endPoint y: 199, distance: 150.2
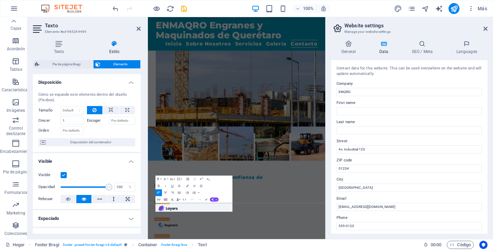
scroll to position [1928, 0]
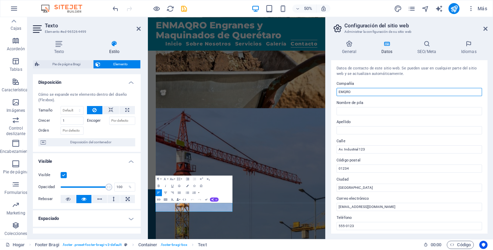
click at [355, 91] on input "EMQRO" at bounding box center [408, 92] width 145 height 8
type input "ENMAQRO"
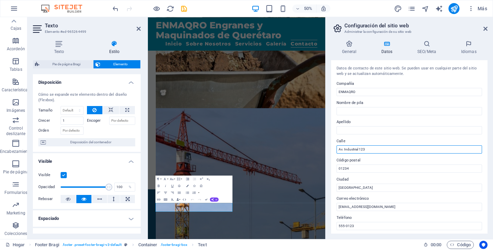
click at [376, 149] on input "Av. Industrial 123" at bounding box center [408, 149] width 145 height 8
type input "A"
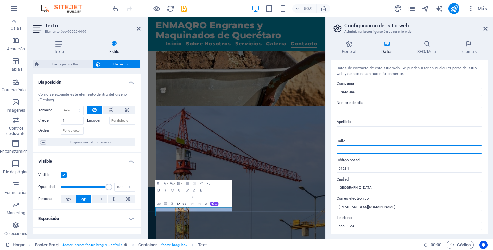
scroll to position [1919, 0]
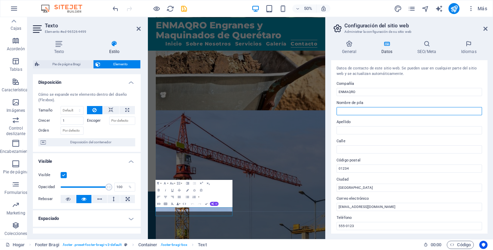
click at [359, 111] on input "Nombre de pila" at bounding box center [408, 111] width 145 height 8
type input "ENGRANES Y MAQUINADOS DE QUERÉTARO"
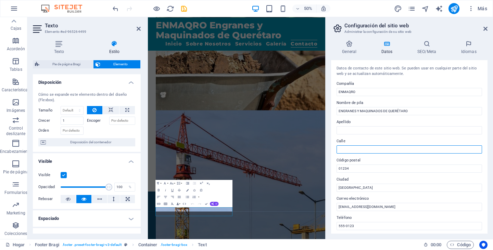
click at [351, 149] on input "Calle" at bounding box center [408, 149] width 145 height 8
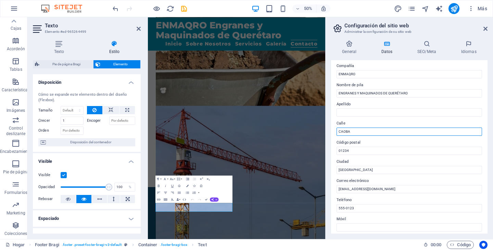
scroll to position [0, 0]
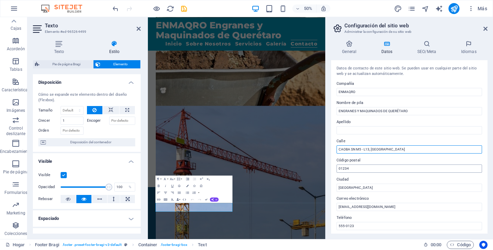
type input "CAOBA SN M5 - L13, [GEOGRAPHIC_DATA]"
click at [376, 171] on input "01234" at bounding box center [408, 169] width 145 height 8
type input "0"
type input "76138"
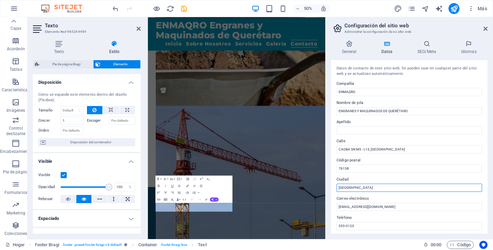
click at [392, 190] on input "[GEOGRAPHIC_DATA]" at bounding box center [408, 188] width 145 height 8
type input "C"
type input "q"
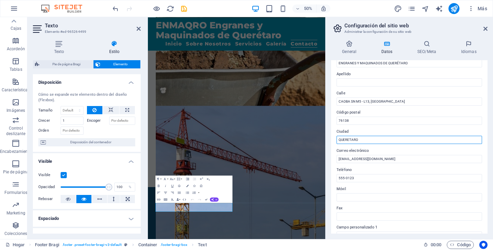
scroll to position [18, 0]
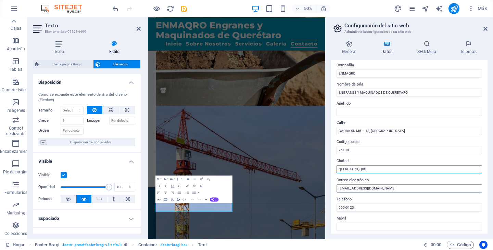
type input "QUERETARO, QRO"
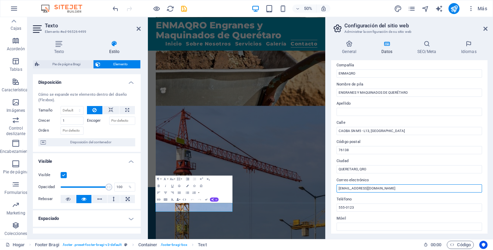
click at [370, 190] on input "[EMAIL_ADDRESS][DOMAIN_NAME]" at bounding box center [408, 188] width 145 height 8
type input "i"
type input "[EMAIL_ADDRESS][DOMAIN_NAME]"
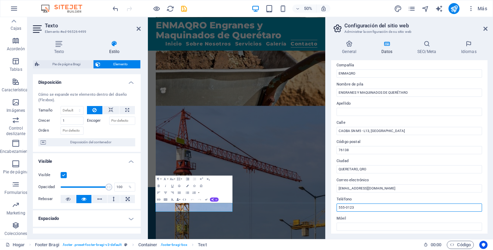
click at [359, 205] on input "555-0123" at bounding box center [408, 208] width 145 height 8
type input "5"
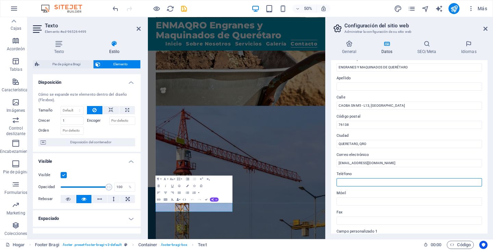
scroll to position [53, 0]
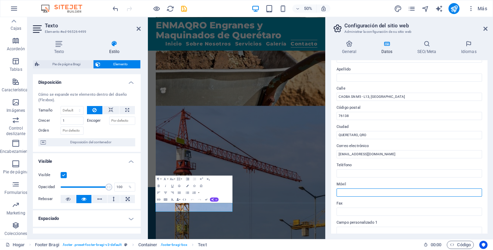
click at [362, 193] on input "Móvil" at bounding box center [408, 192] width 145 height 8
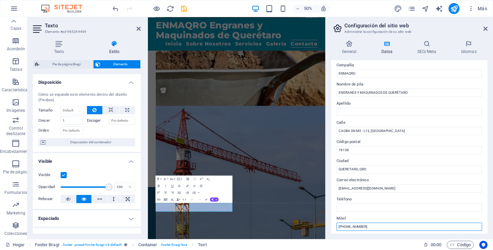
scroll to position [0, 0]
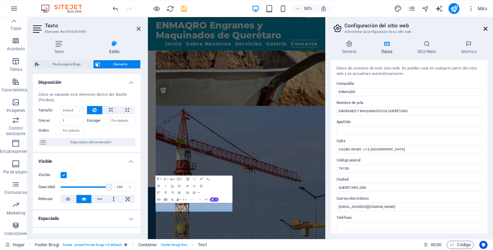
type input "[PHONE_NUMBER]"
click at [485, 28] on icon at bounding box center [485, 28] width 4 height 5
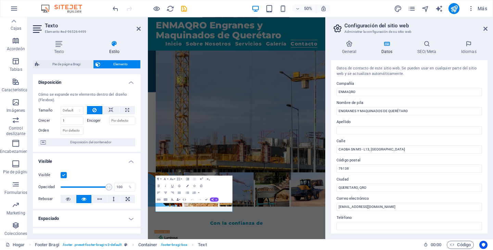
scroll to position [2327, 0]
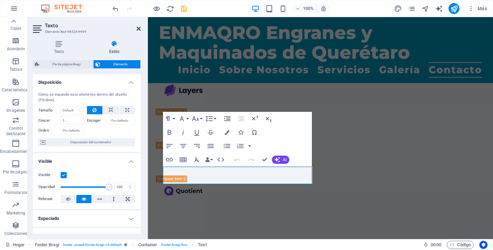
click at [136, 27] on icon at bounding box center [138, 28] width 4 height 5
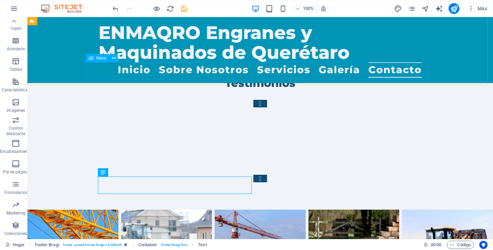
scroll to position [2055, 0]
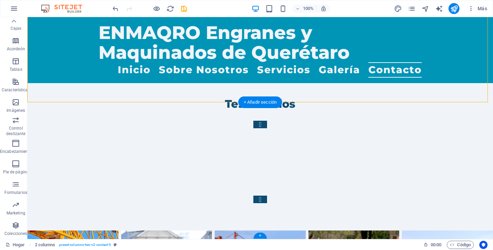
scroll to position [2068, 0]
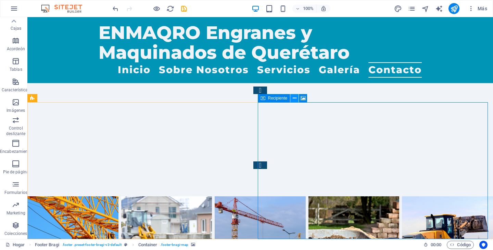
click at [297, 99] on button at bounding box center [294, 98] width 8 height 8
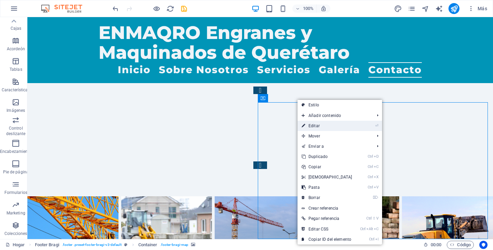
drag, startPoint x: 316, startPoint y: 127, endPoint x: 219, endPoint y: 128, distance: 97.5
click at [316, 127] on font "Editar" at bounding box center [313, 125] width 11 height 5
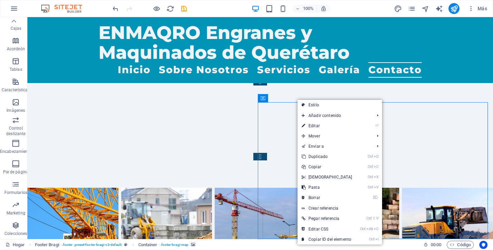
select select "px"
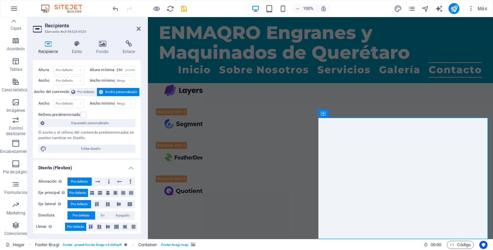
scroll to position [0, 0]
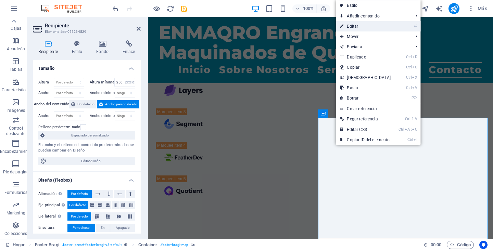
click at [358, 25] on font "Editar" at bounding box center [352, 26] width 11 height 5
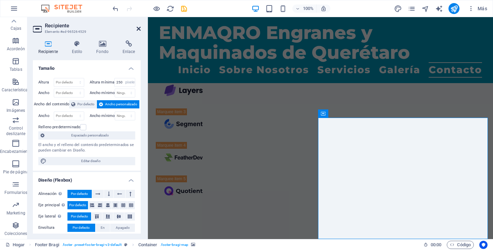
click at [139, 27] on icon at bounding box center [138, 28] width 4 height 5
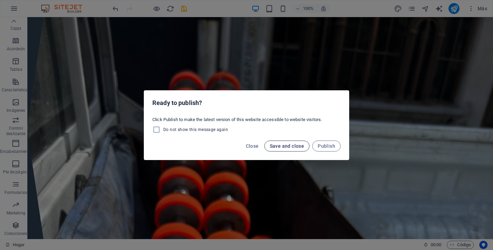
click at [287, 145] on span "Save and close" at bounding box center [287, 145] width 35 height 5
checkbox input "false"
